Goal: Task Accomplishment & Management: Complete application form

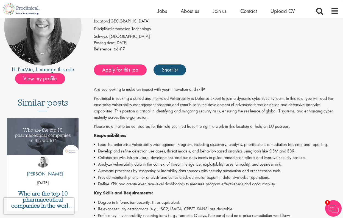
scroll to position [74, 0]
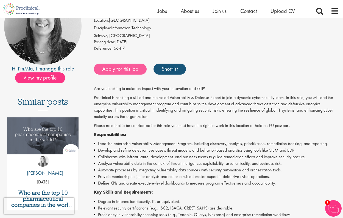
click at [122, 65] on link "Apply for this job" at bounding box center [120, 69] width 53 height 11
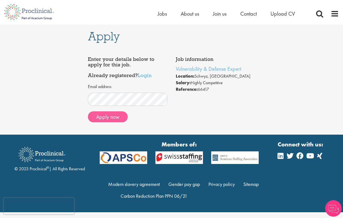
click at [111, 116] on button "Apply now" at bounding box center [108, 116] width 40 height 11
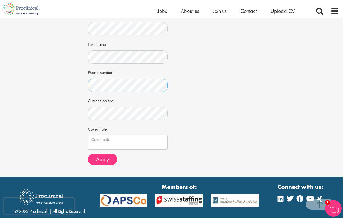
scroll to position [110, 0]
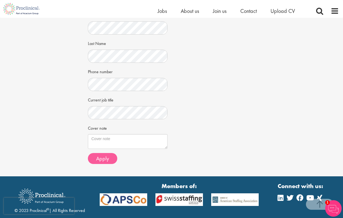
click at [105, 155] on span "Apply" at bounding box center [102, 158] width 13 height 7
